Goal: Find specific page/section: Find specific page/section

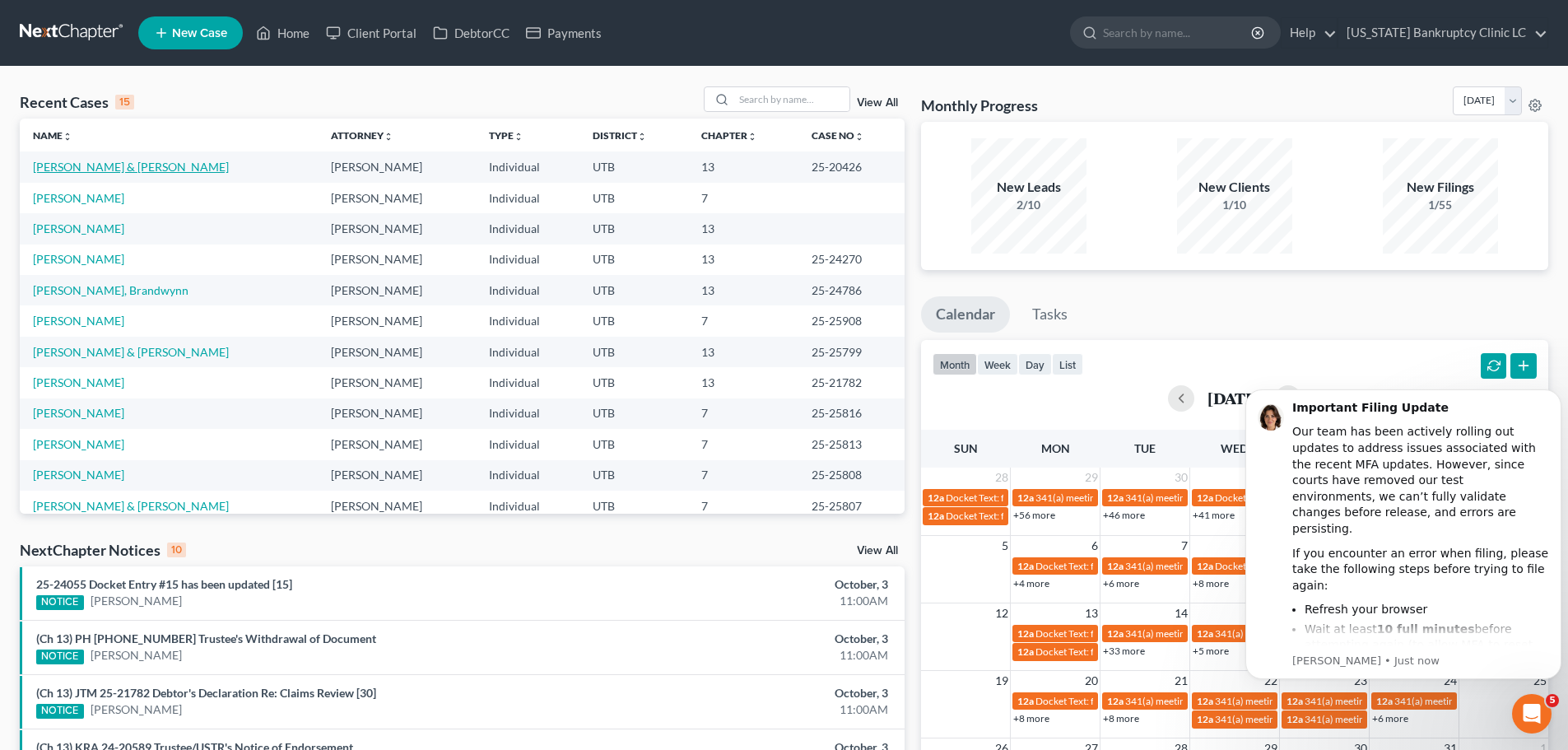
click at [130, 167] on link "[PERSON_NAME] & [PERSON_NAME]" at bounding box center [131, 166] width 196 height 14
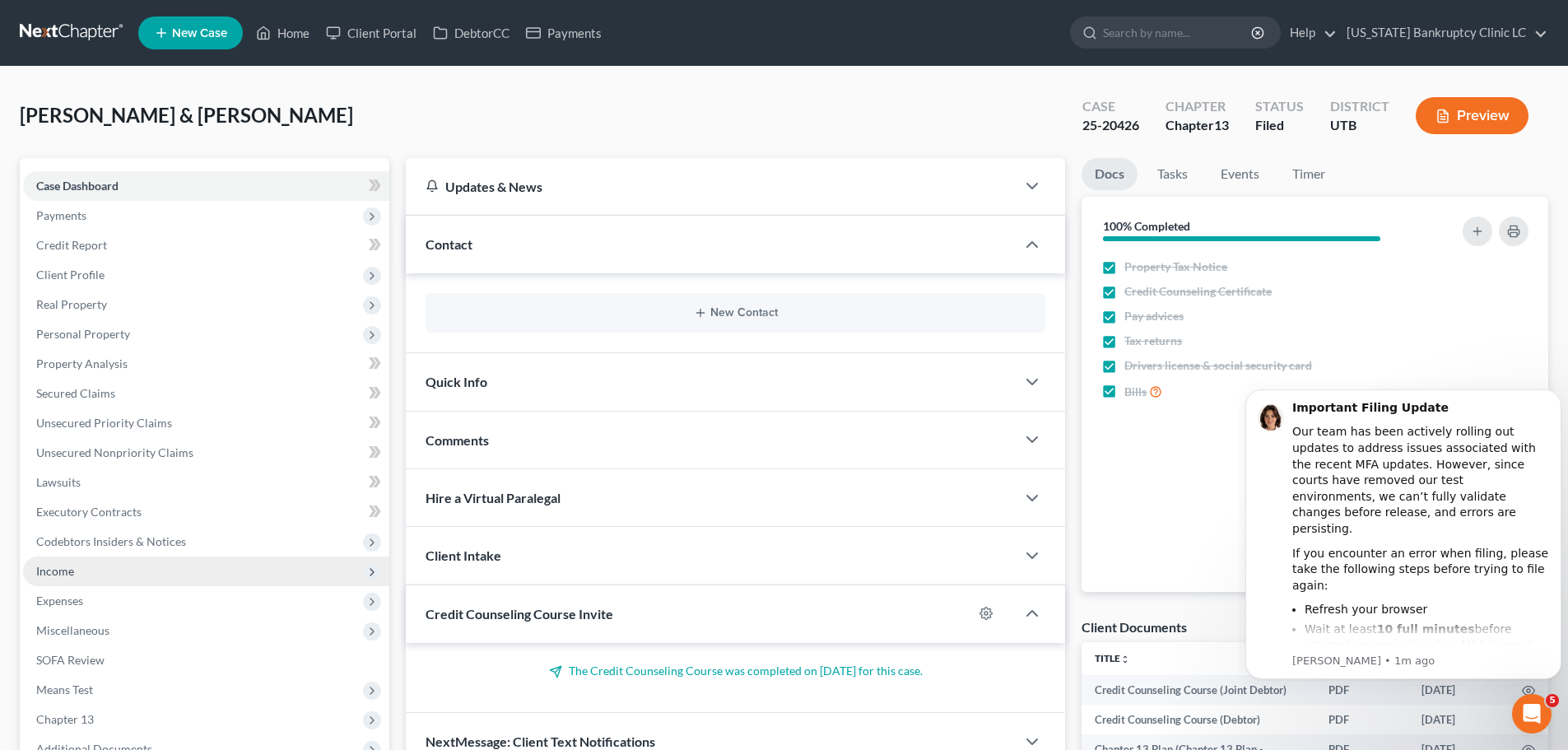
scroll to position [110, 0]
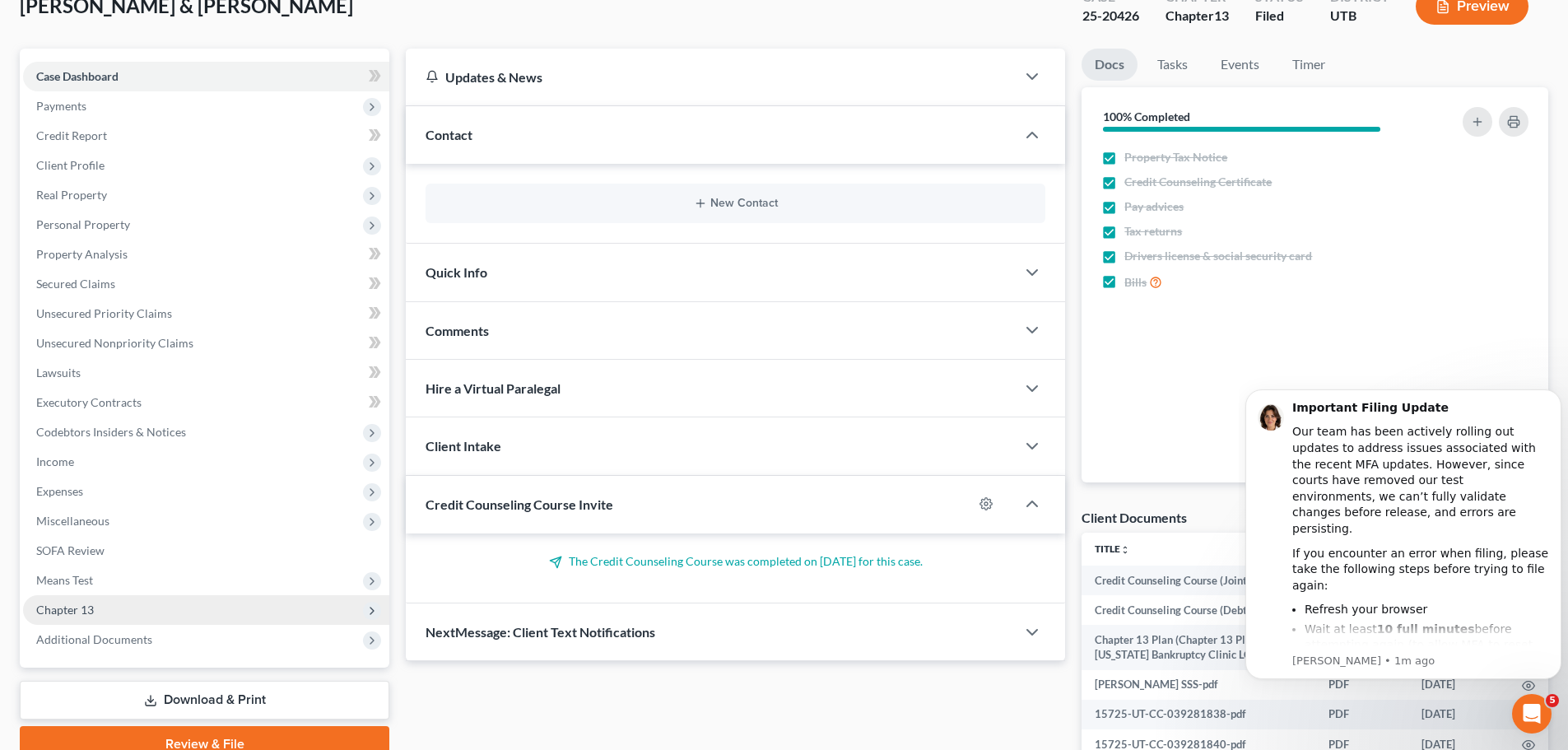
click at [109, 606] on span "Chapter 13" at bounding box center [206, 610] width 367 height 30
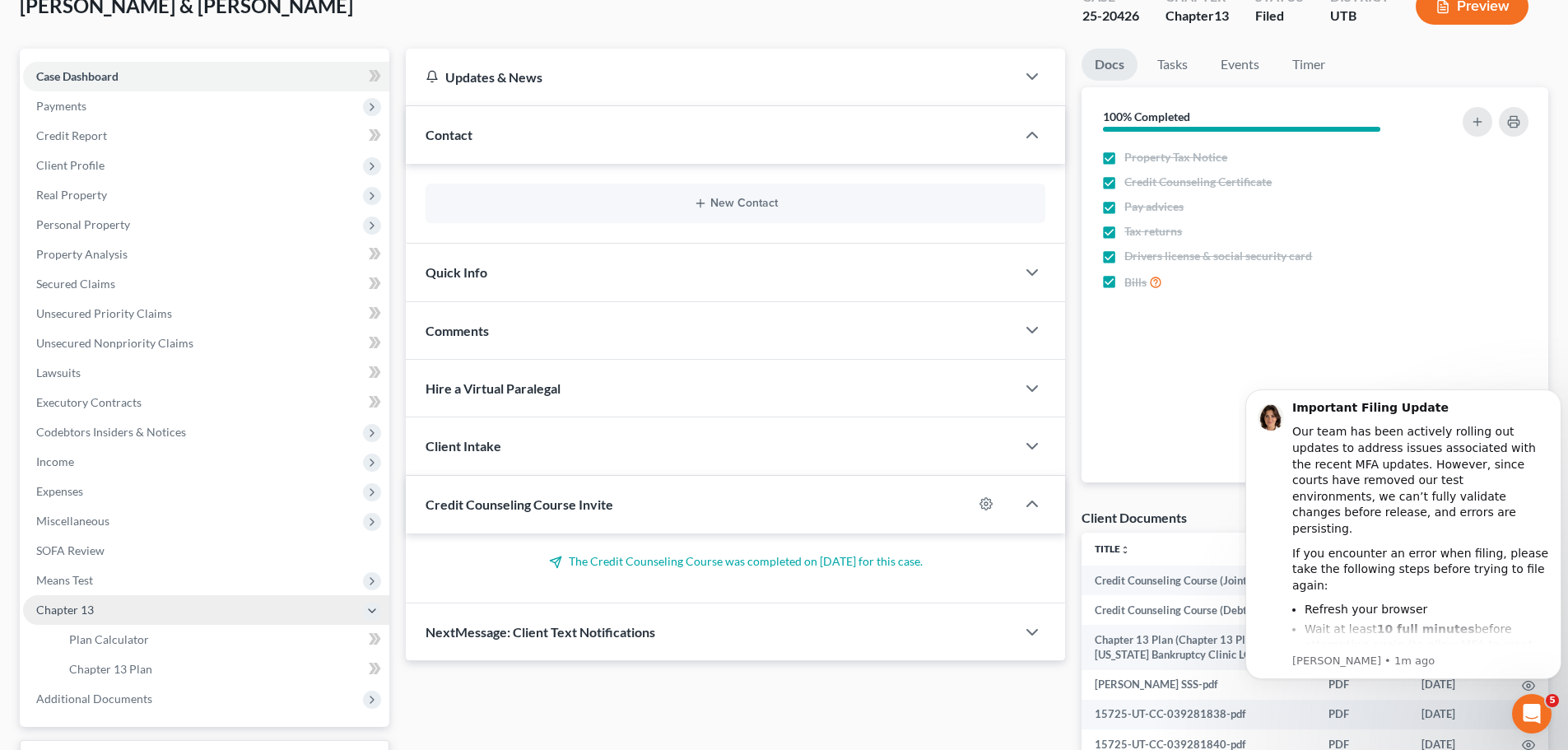
click at [105, 608] on span "Chapter 13" at bounding box center [206, 610] width 367 height 30
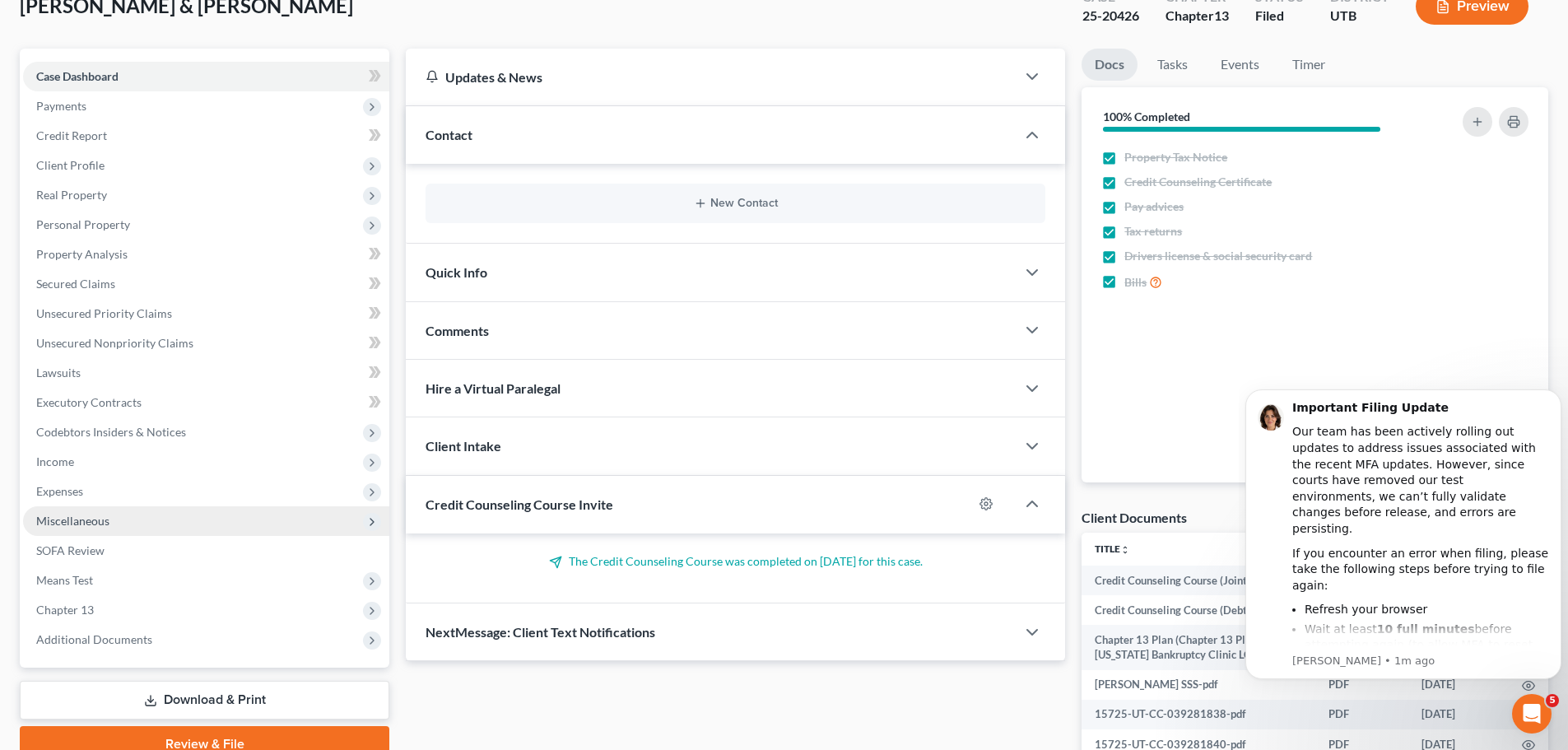
click at [90, 522] on span "Miscellaneous" at bounding box center [73, 520] width 73 height 14
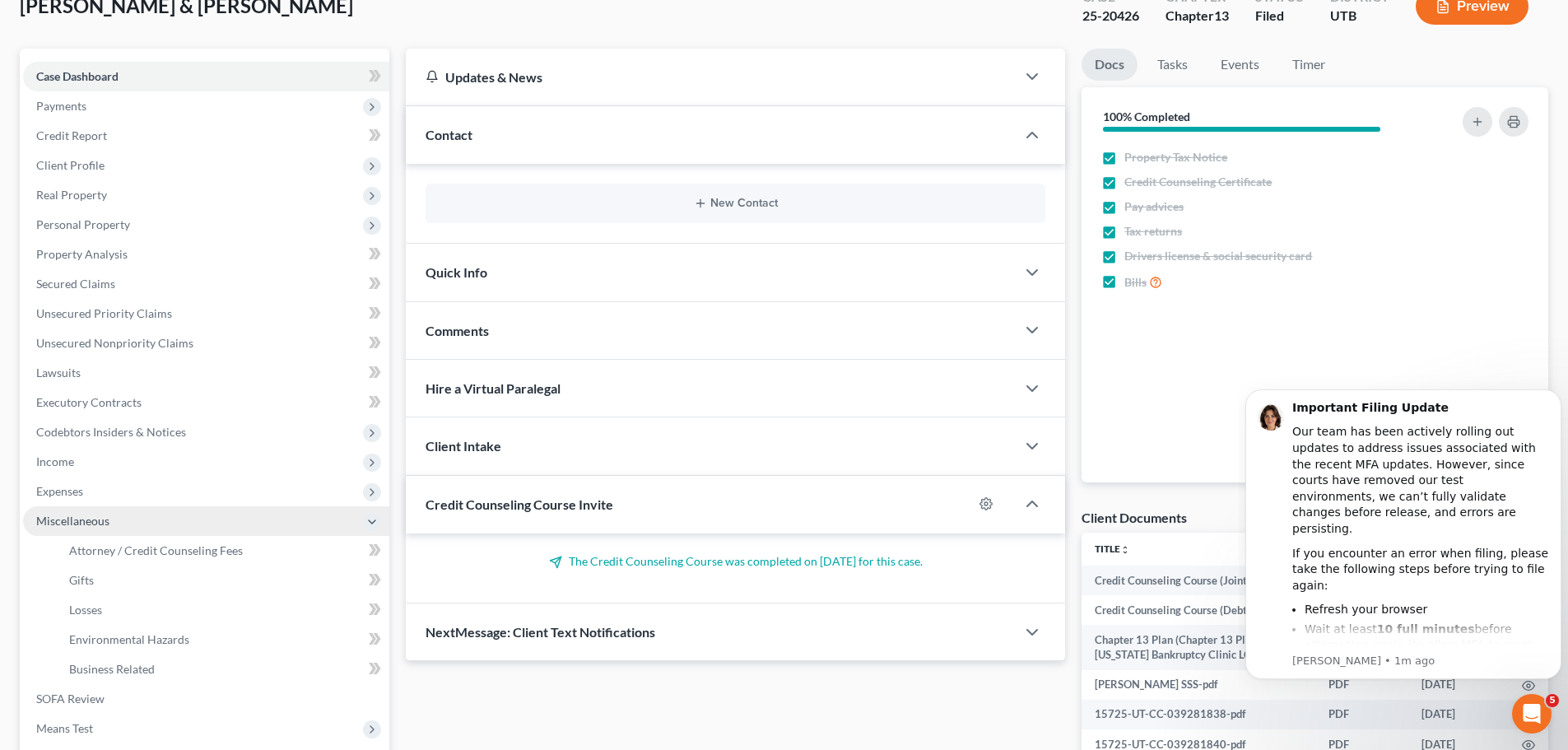
click at [74, 525] on span "Miscellaneous" at bounding box center [73, 520] width 73 height 14
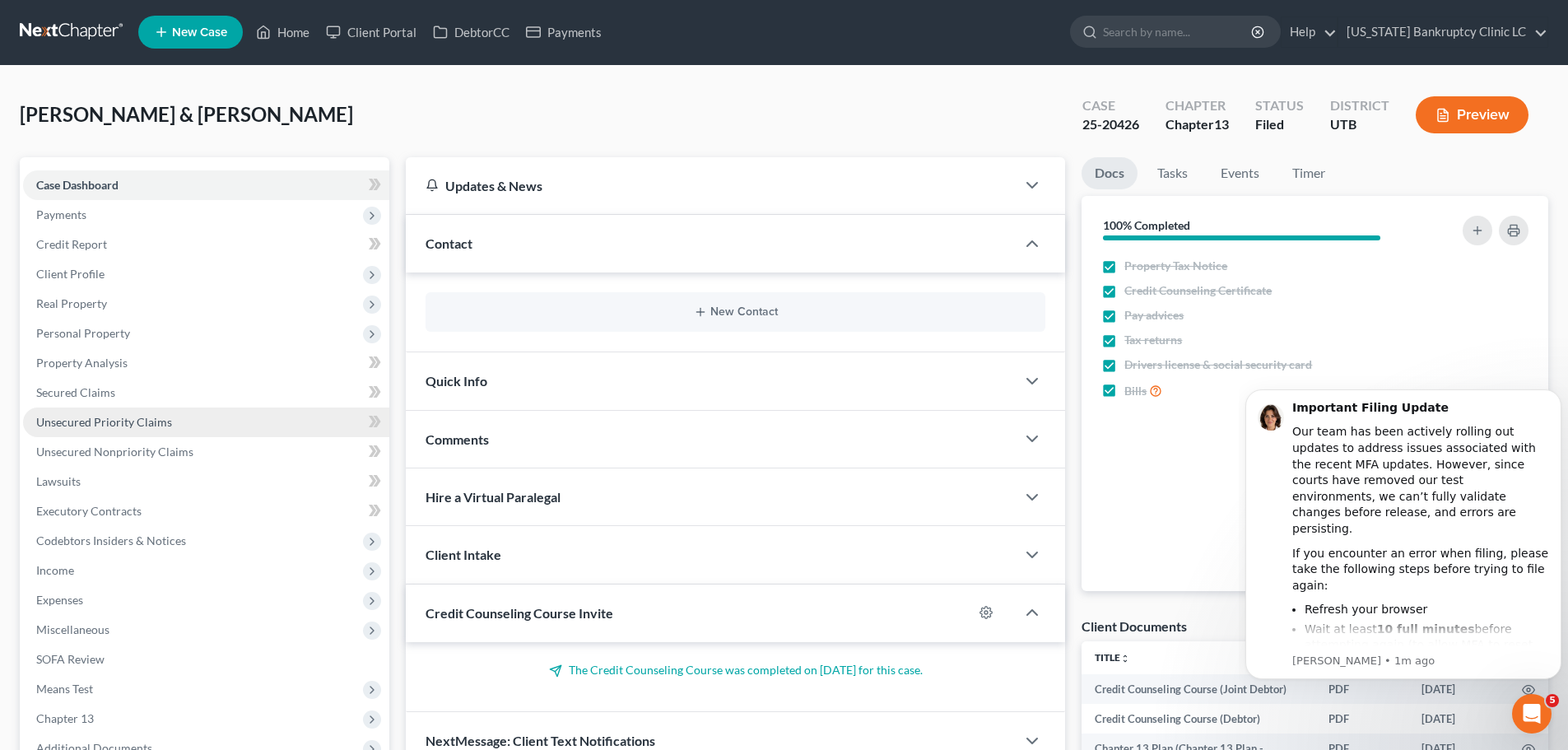
scroll to position [0, 0]
click at [1188, 176] on link "Tasks" at bounding box center [1172, 174] width 57 height 32
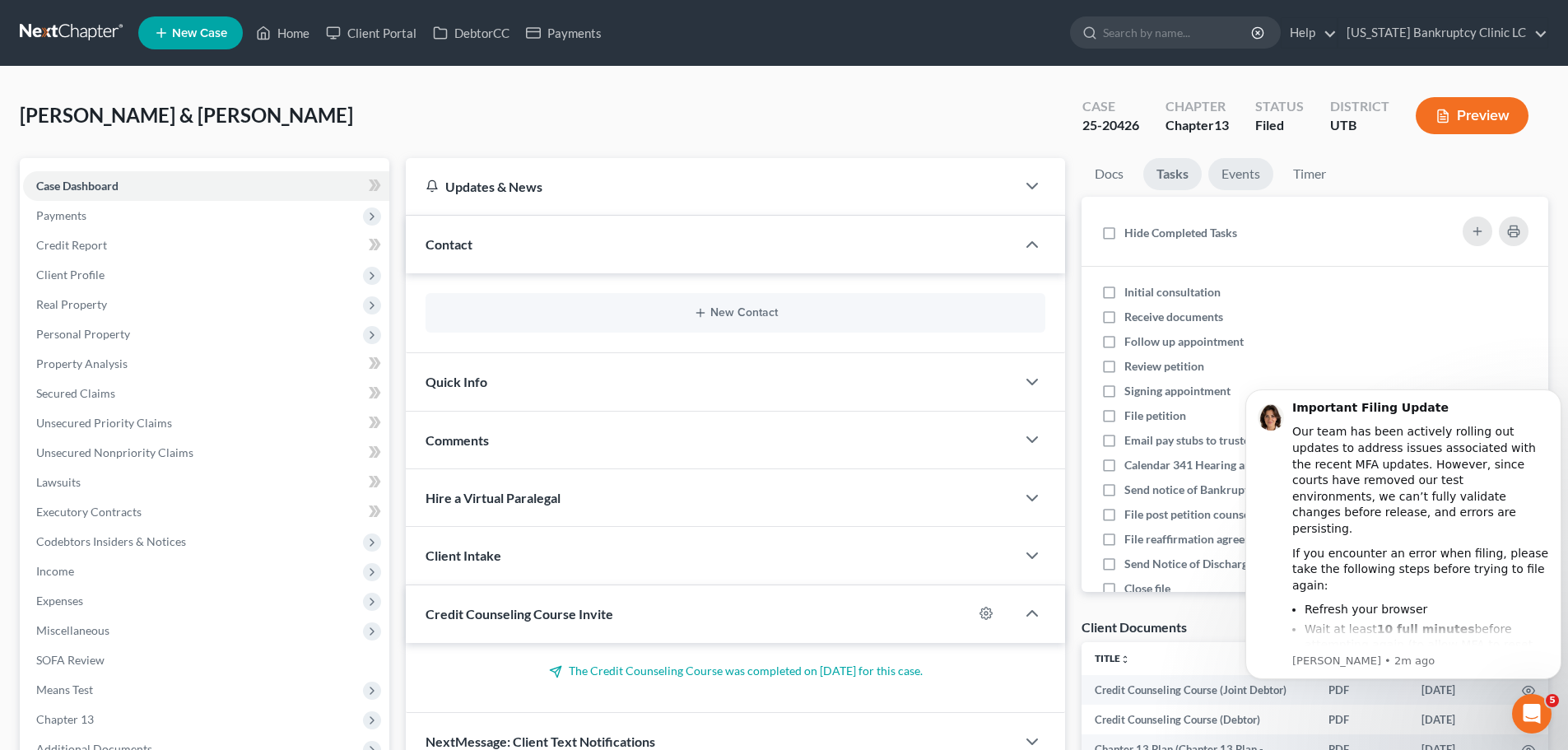
click at [1233, 169] on link "Events" at bounding box center [1241, 174] width 65 height 32
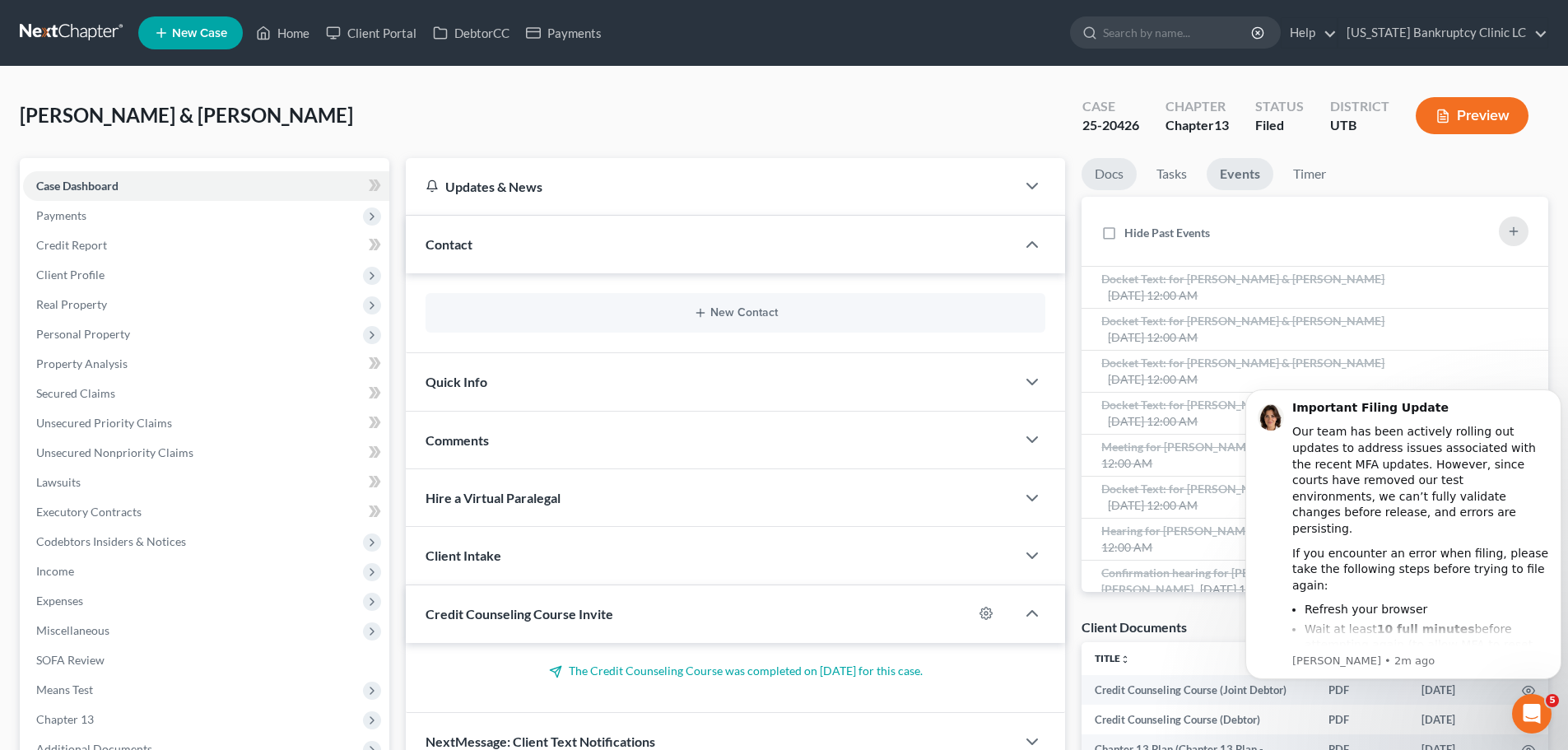
click at [1124, 183] on link "Docs" at bounding box center [1109, 174] width 55 height 32
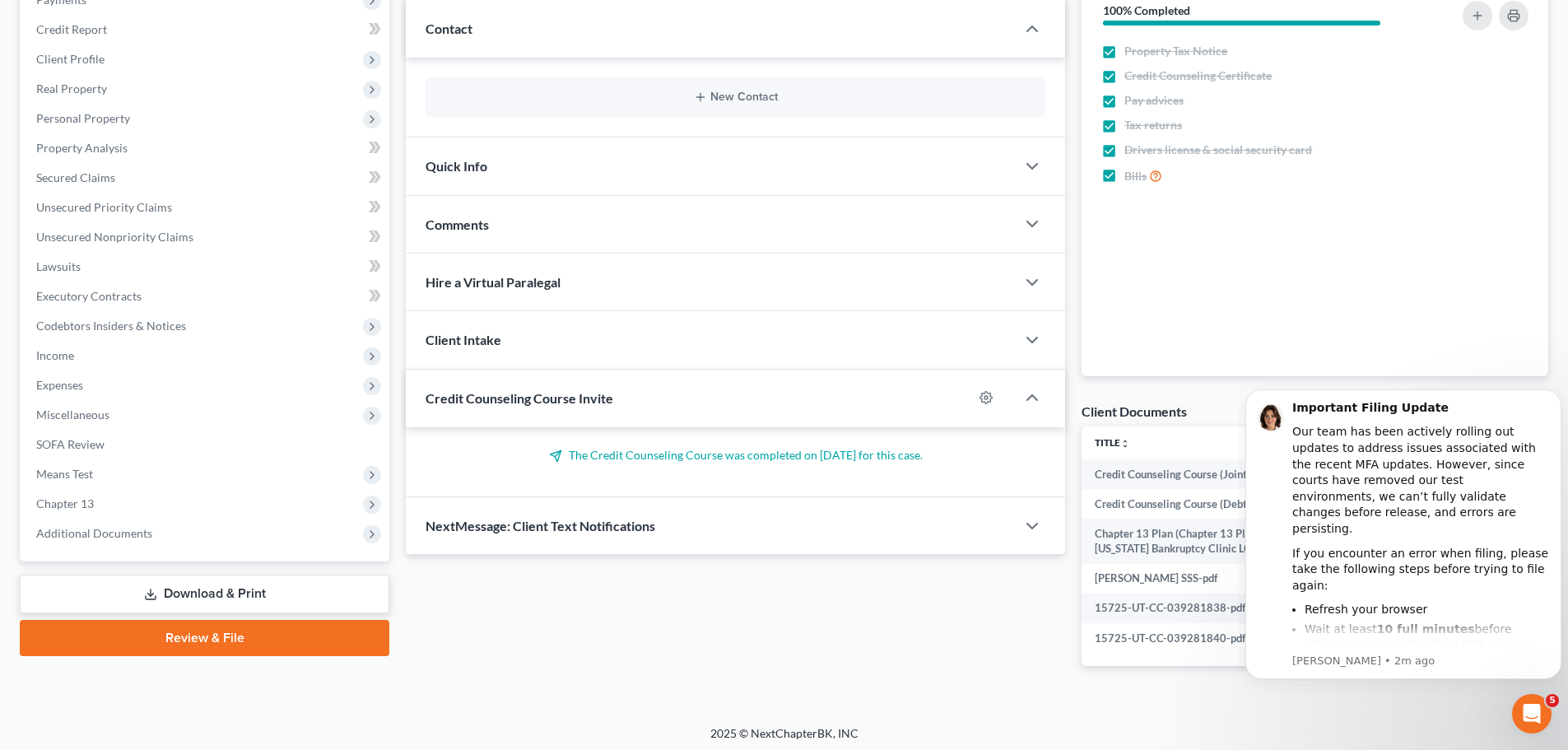
scroll to position [221, 0]
